Goal: Download file/media

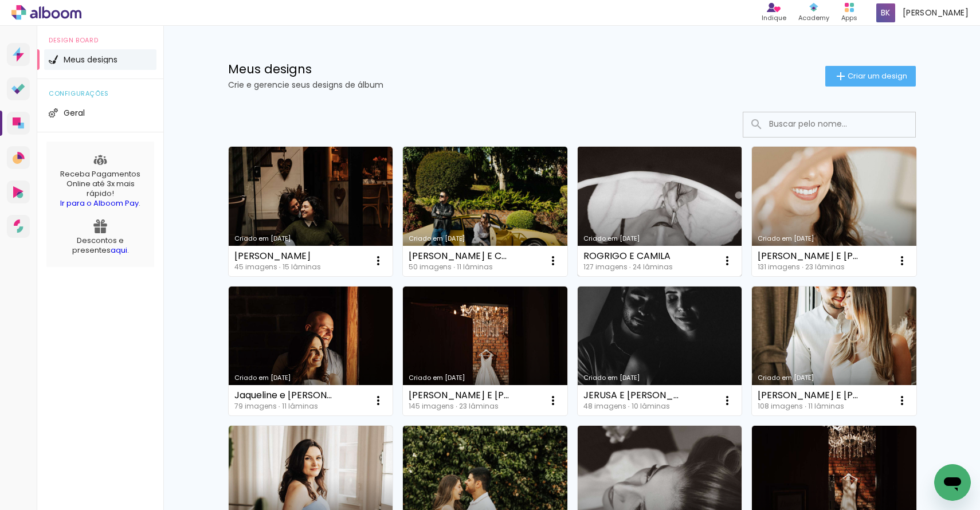
click at [631, 197] on link "Criado em [DATE]" at bounding box center [660, 212] width 164 height 130
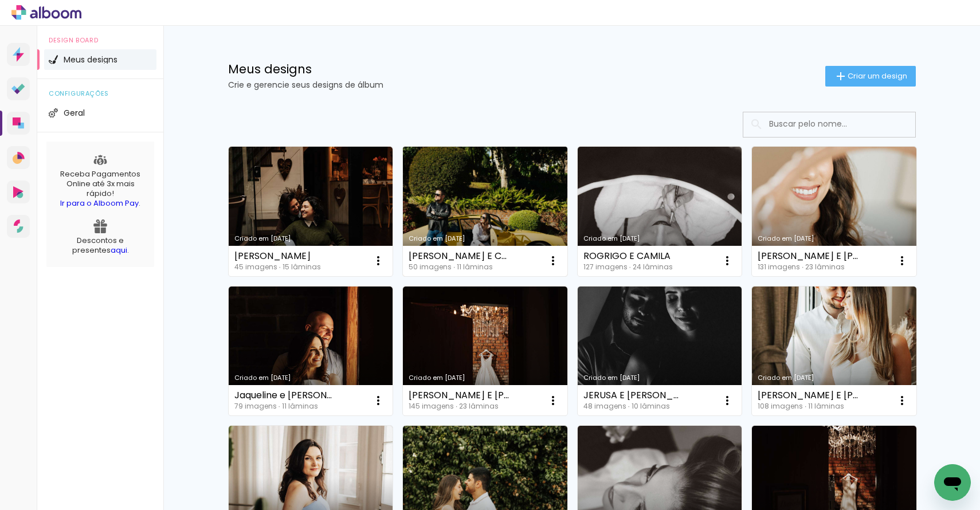
click at [539, 205] on link "Criado em [DATE]" at bounding box center [485, 212] width 164 height 130
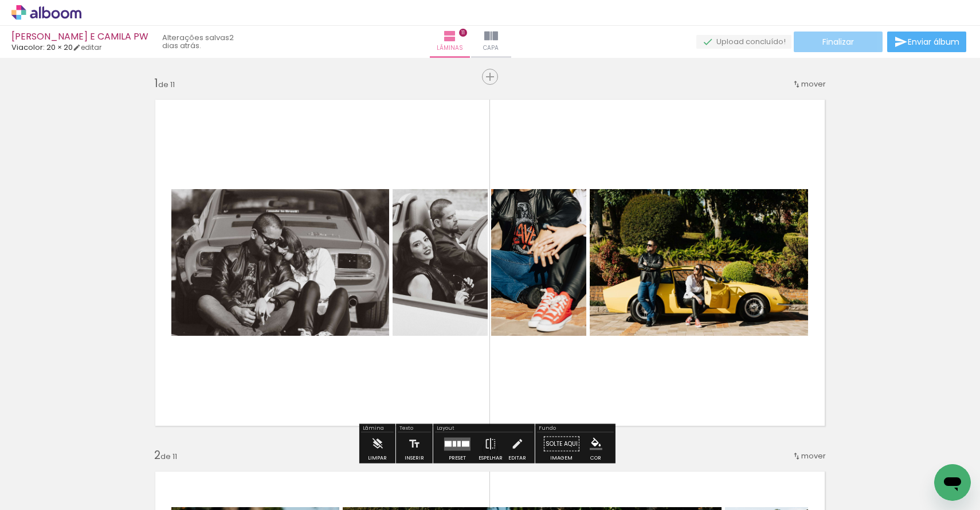
click at [827, 47] on paper-button "Finalizar" at bounding box center [838, 42] width 89 height 21
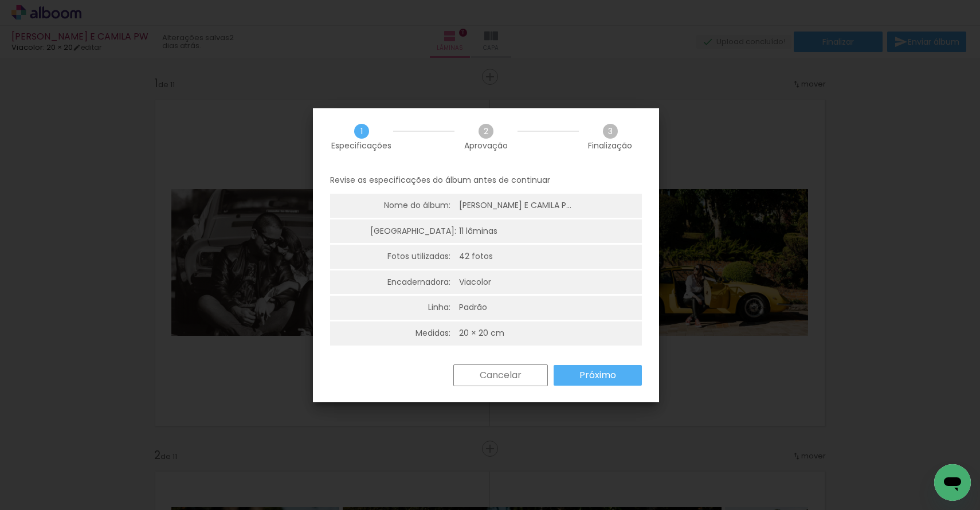
scroll to position [3, 0]
click at [0, 0] on slot "Próximo" at bounding box center [0, 0] width 0 height 0
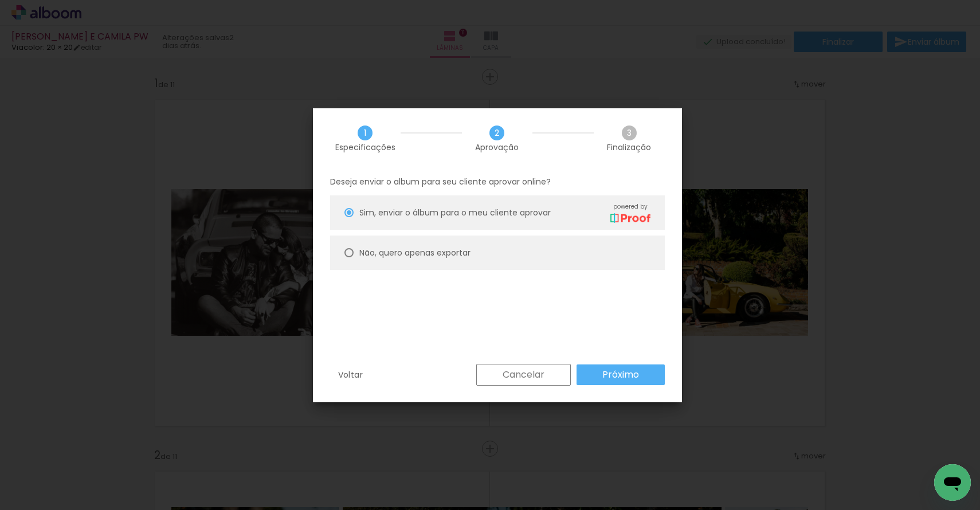
click at [483, 253] on paper-radio-button "Não, quero apenas exportar" at bounding box center [497, 253] width 335 height 34
type paper-radio-button "on"
click at [0, 0] on slot "Próximo" at bounding box center [0, 0] width 0 height 0
type input "Alta, 300 DPI"
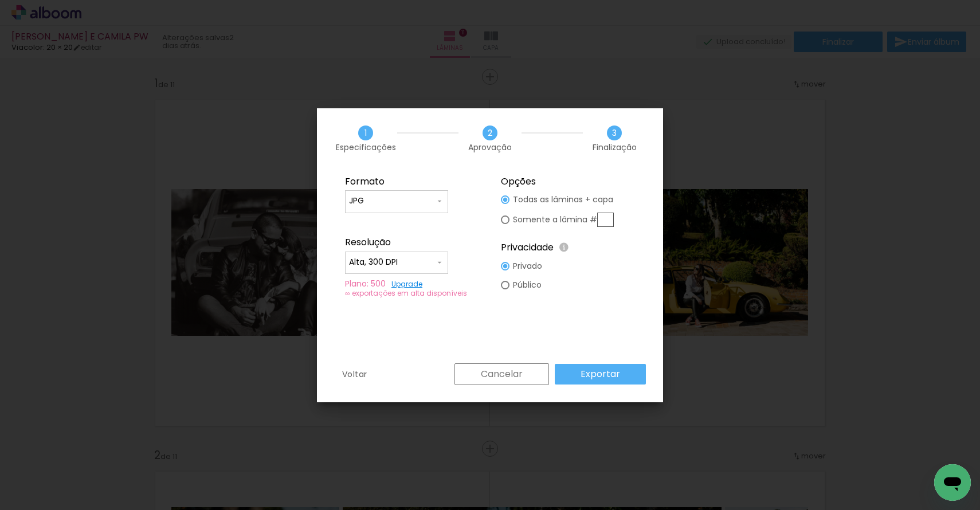
click at [0, 0] on slot "Exportar" at bounding box center [0, 0] width 0 height 0
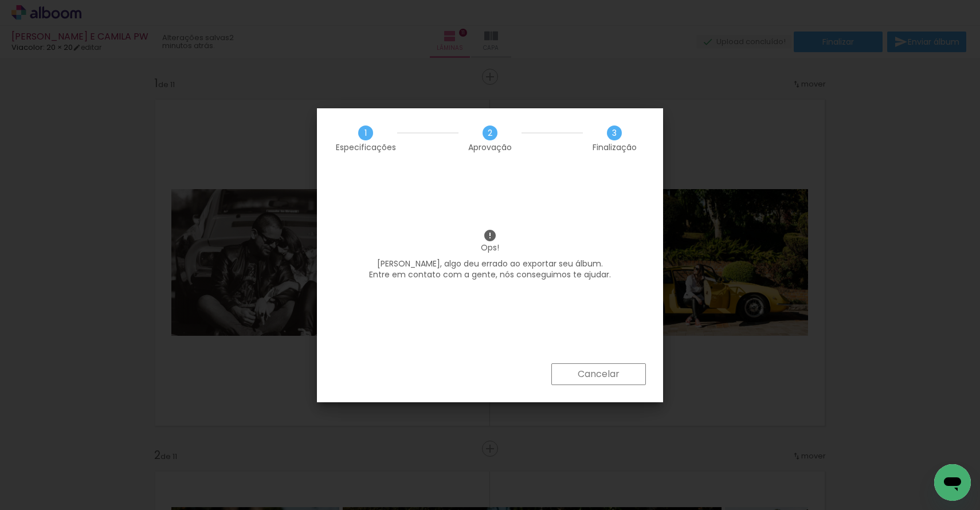
click at [585, 393] on div "Cancelar" at bounding box center [490, 382] width 346 height 39
click at [0, 0] on slot "Cancelar" at bounding box center [0, 0] width 0 height 0
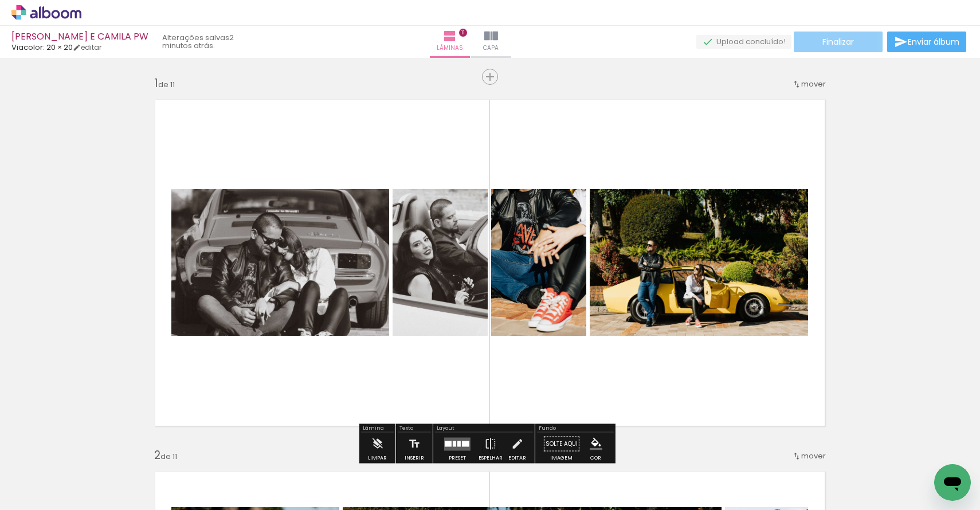
click at [843, 38] on span "Finalizar" at bounding box center [838, 42] width 32 height 8
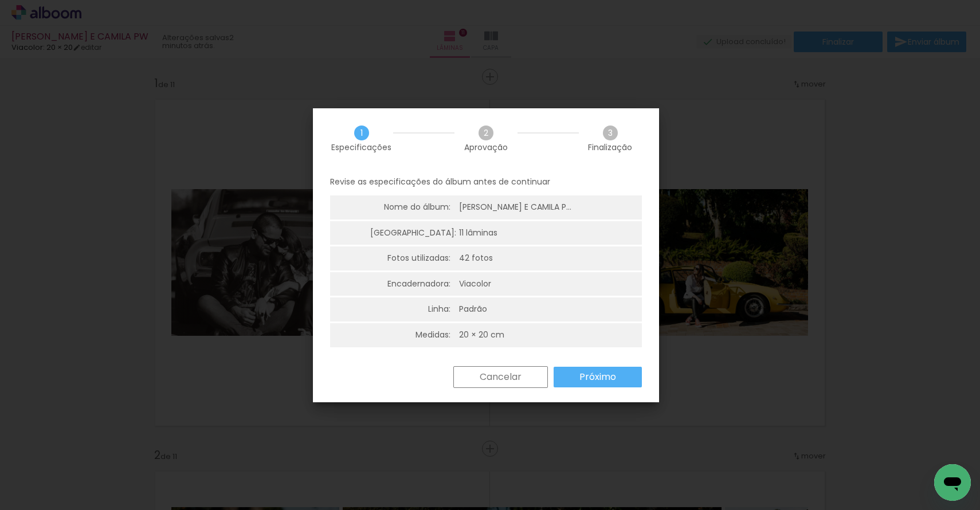
click at [0, 0] on slot "Próximo" at bounding box center [0, 0] width 0 height 0
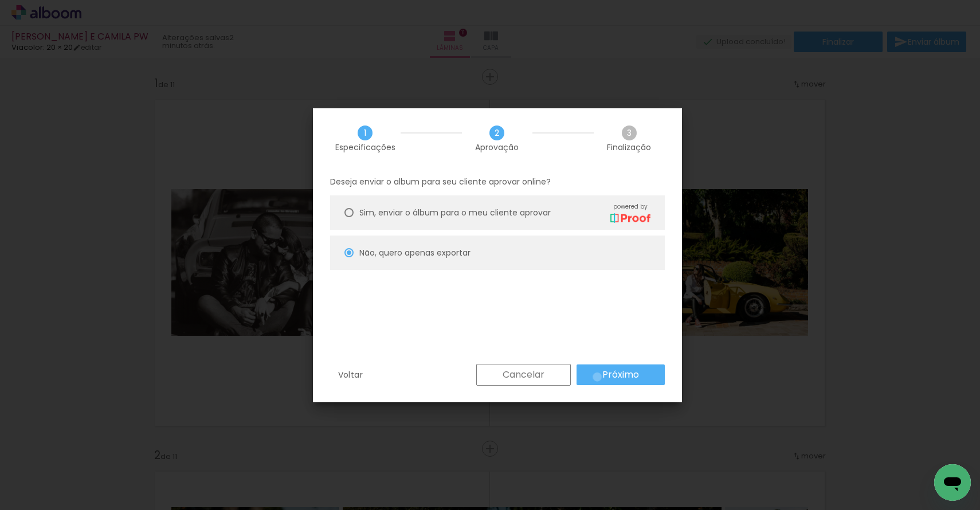
click at [597, 377] on paper-button "Próximo" at bounding box center [620, 374] width 88 height 21
type input "Alta, 300 DPI"
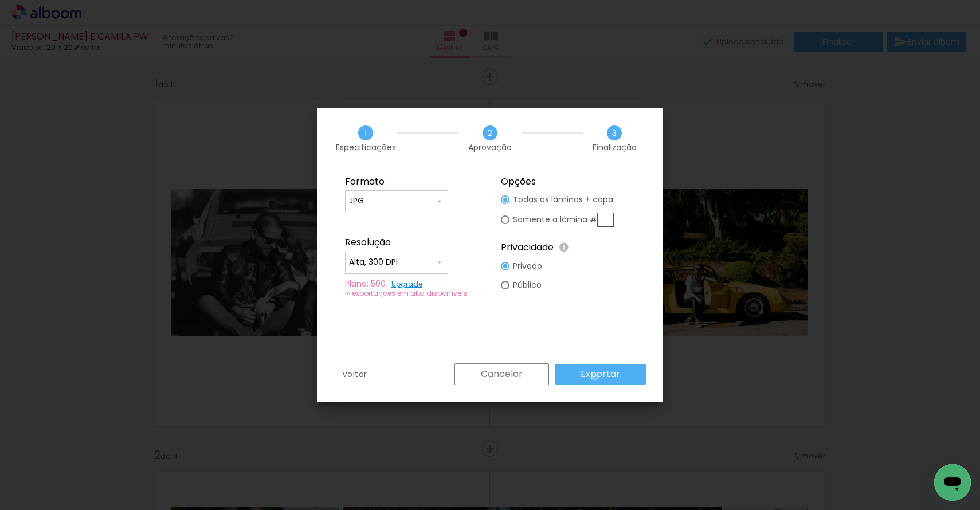
click at [0, 0] on slot "Exportar" at bounding box center [0, 0] width 0 height 0
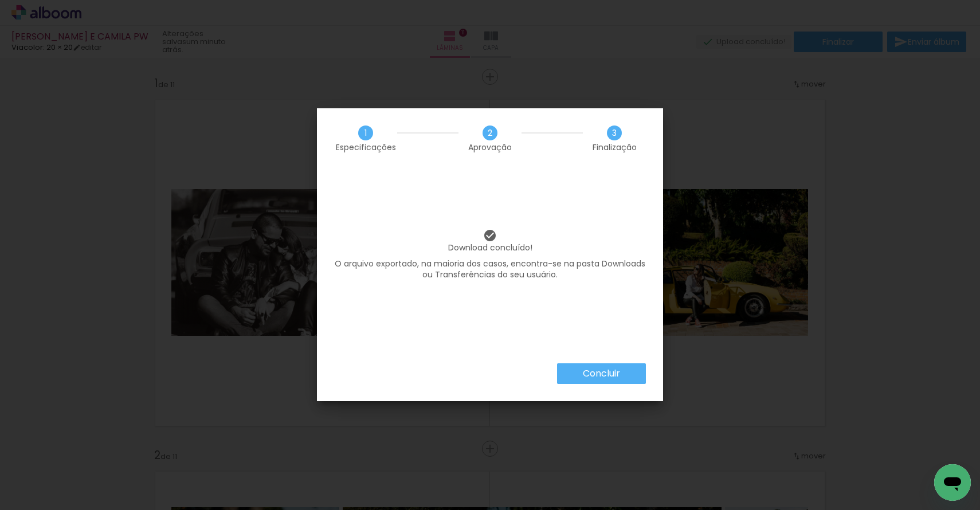
click at [0, 0] on slot "Concluir" at bounding box center [0, 0] width 0 height 0
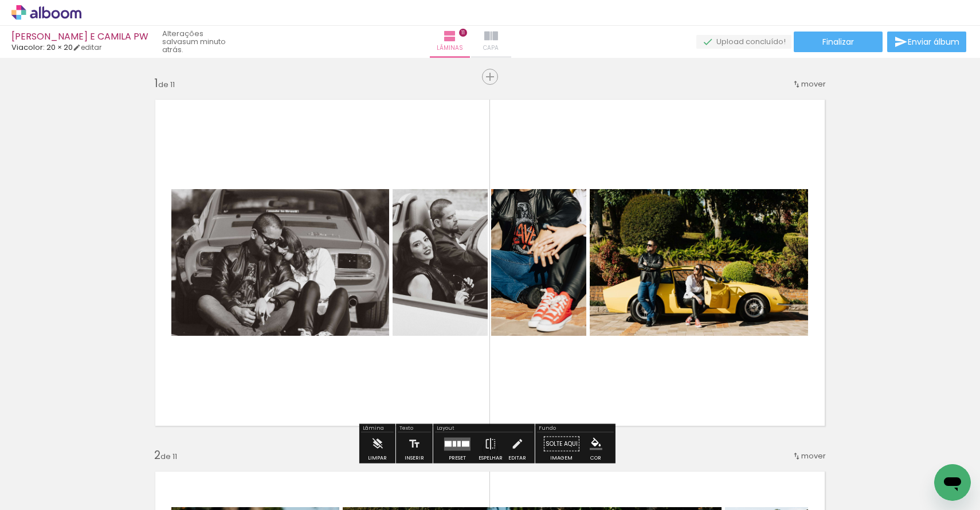
click at [498, 36] on iron-icon at bounding box center [491, 36] width 14 height 14
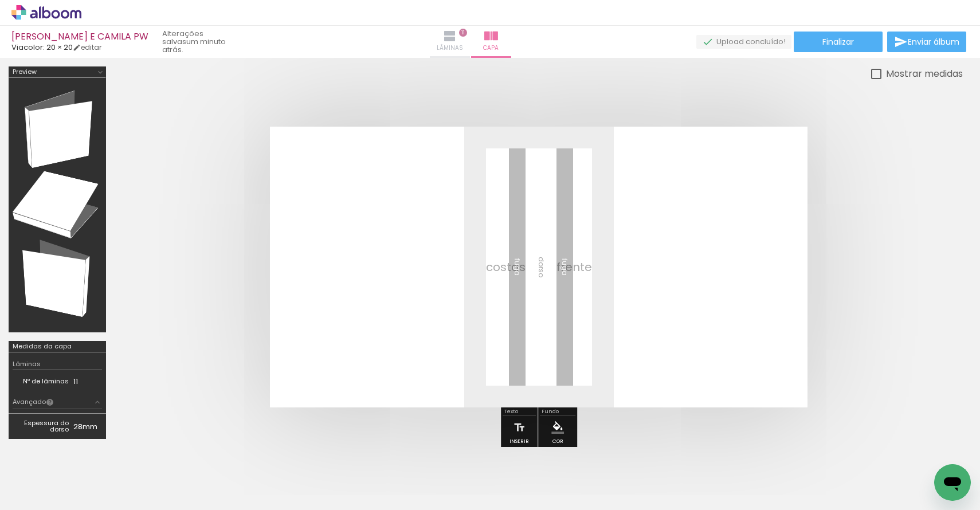
click at [470, 42] on paper-button "Lâminas 11" at bounding box center [450, 42] width 40 height 32
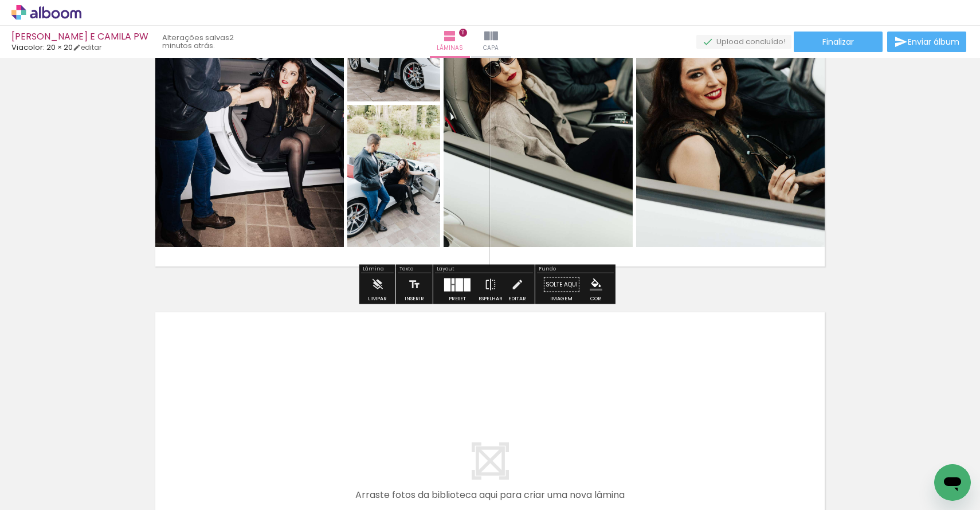
scroll to position [4127, 0]
